Goal: Task Accomplishment & Management: Understand process/instructions

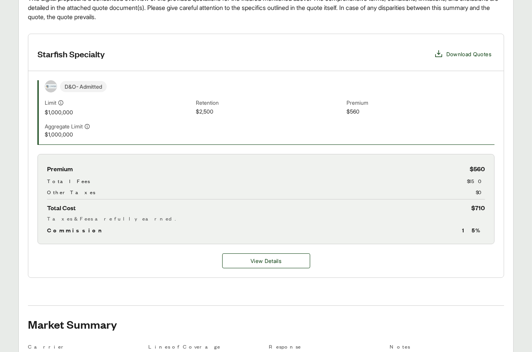
scroll to position [294, 0]
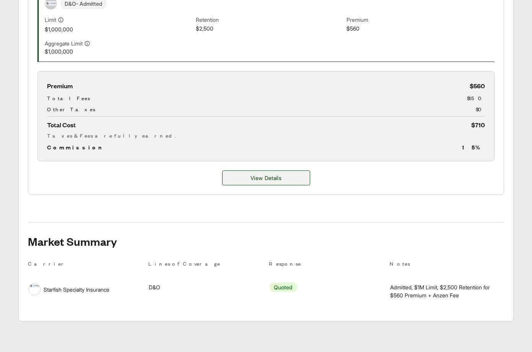
click at [276, 179] on span "View Details" at bounding box center [265, 178] width 31 height 8
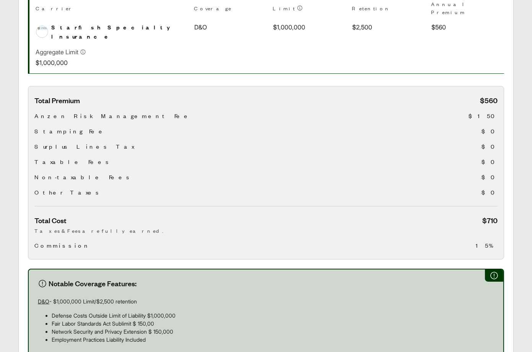
scroll to position [314, 0]
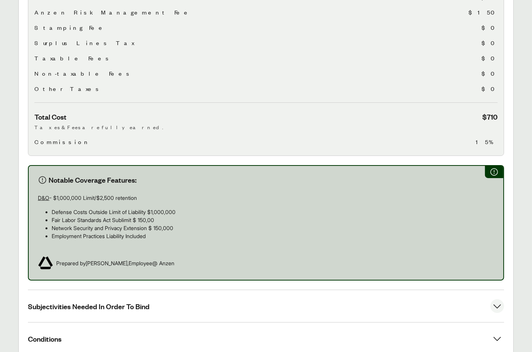
click at [111, 290] on button "Subjectivities Needed In Order To Bind" at bounding box center [266, 306] width 476 height 32
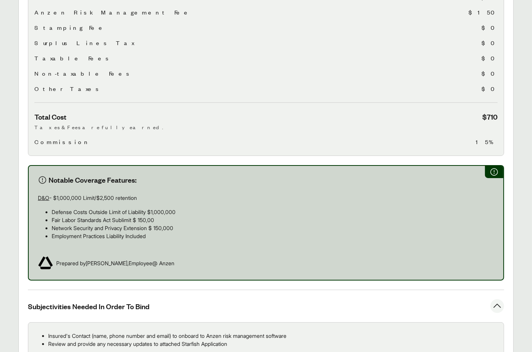
scroll to position [419, 0]
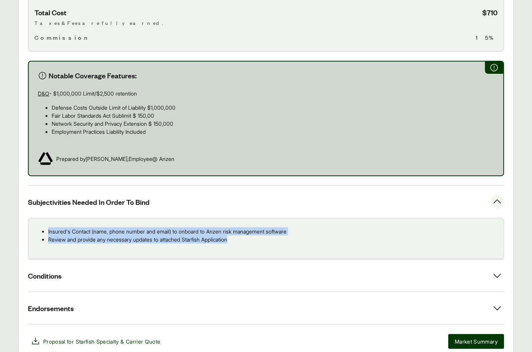
drag, startPoint x: 244, startPoint y: 227, endPoint x: 67, endPoint y: 212, distance: 178.0
click at [67, 218] on div "Insured's Contact (name, phone number and email) to onboard to Anzen risk manag…" at bounding box center [266, 238] width 476 height 41
drag, startPoint x: 48, startPoint y: 216, endPoint x: 295, endPoint y: 232, distance: 247.8
click at [295, 232] on div "Insured's Contact (name, phone number and email) to onboard to Anzen risk manag…" at bounding box center [266, 238] width 476 height 41
copy ul "Insured's Contact (name, phone number and email) to onboard to Anzen risk manag…"
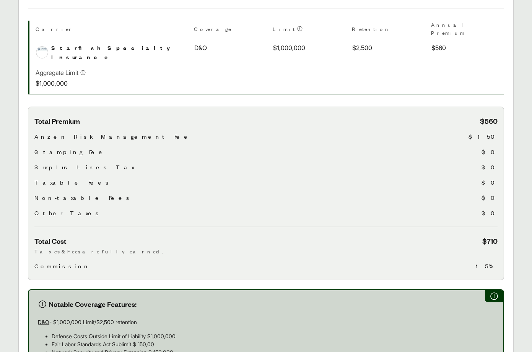
scroll to position [107, 0]
